Goal: Task Accomplishment & Management: Complete application form

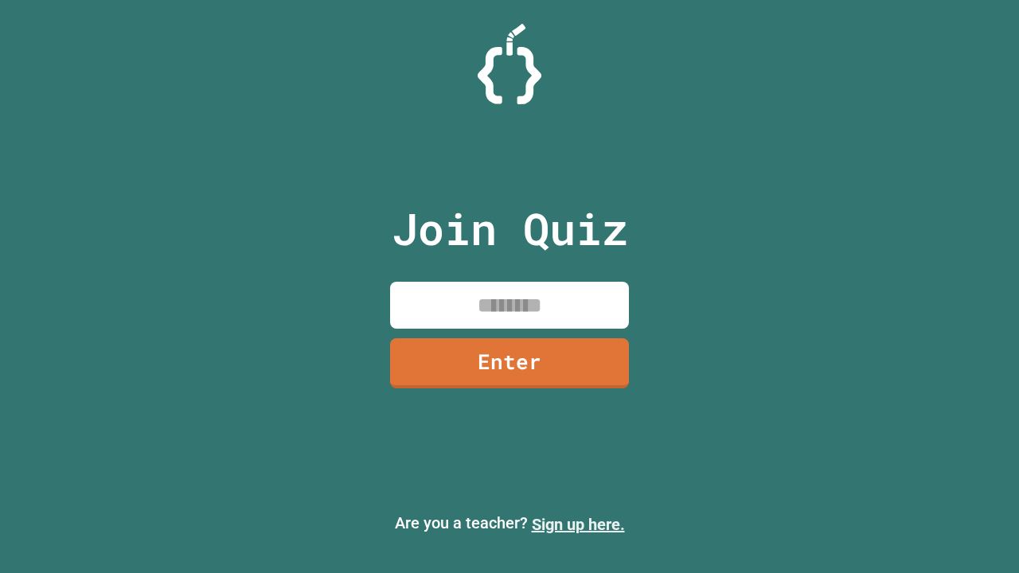
click at [578, 524] on link "Sign up here." at bounding box center [578, 524] width 93 height 19
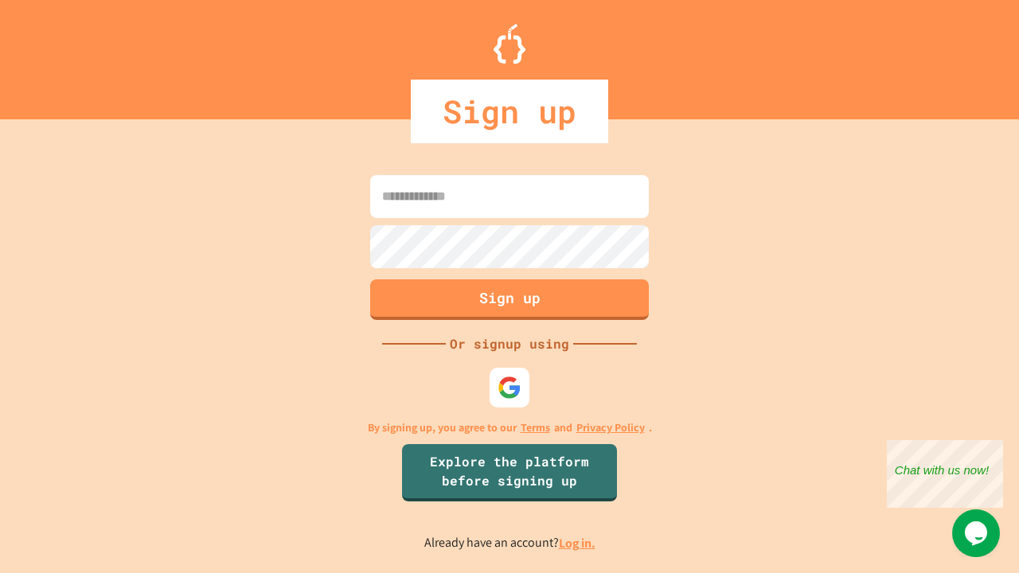
click at [578, 543] on link "Log in." at bounding box center [577, 543] width 37 height 17
